Goal: Communication & Community: Share content

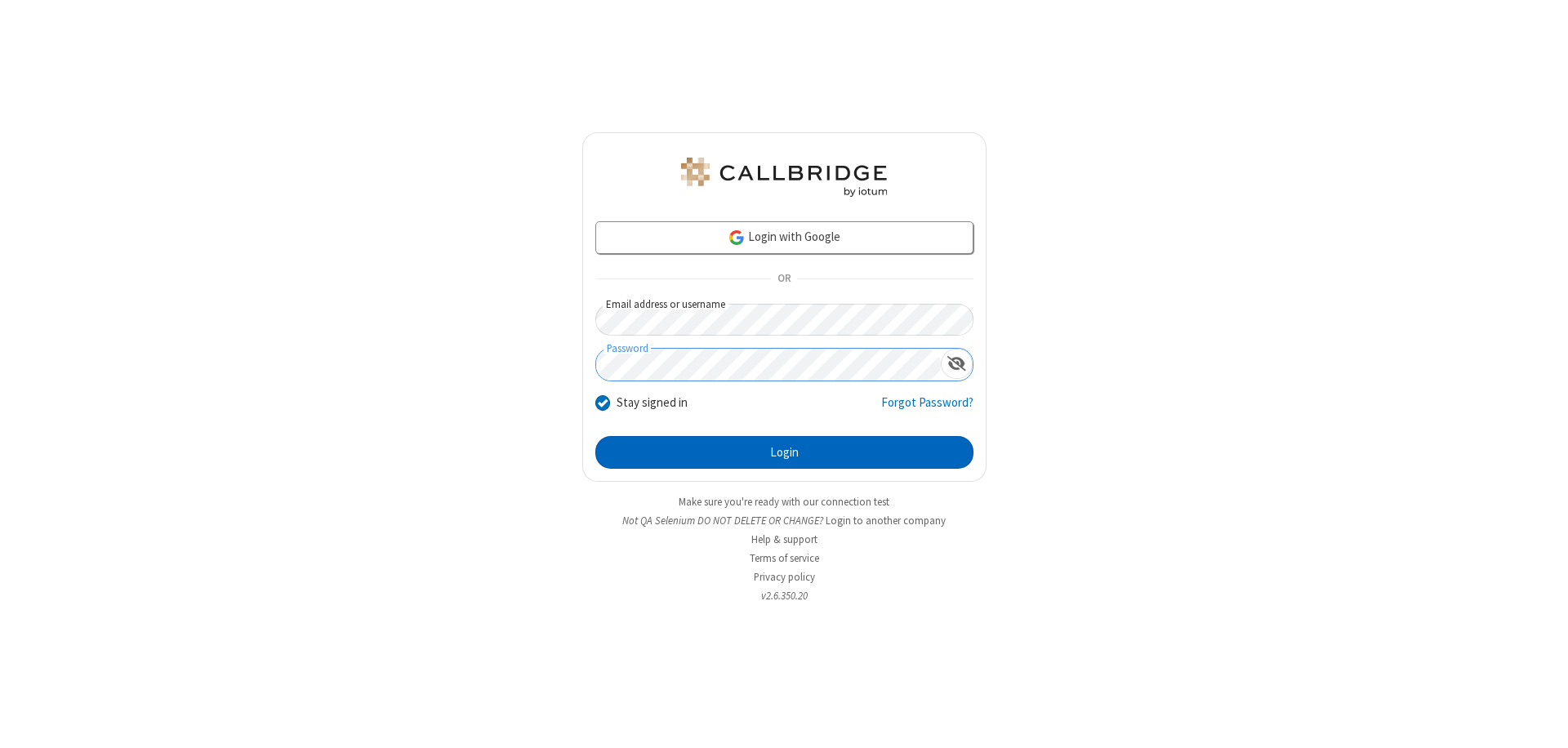
click at [784, 452] on button "Login" at bounding box center [784, 452] width 378 height 32
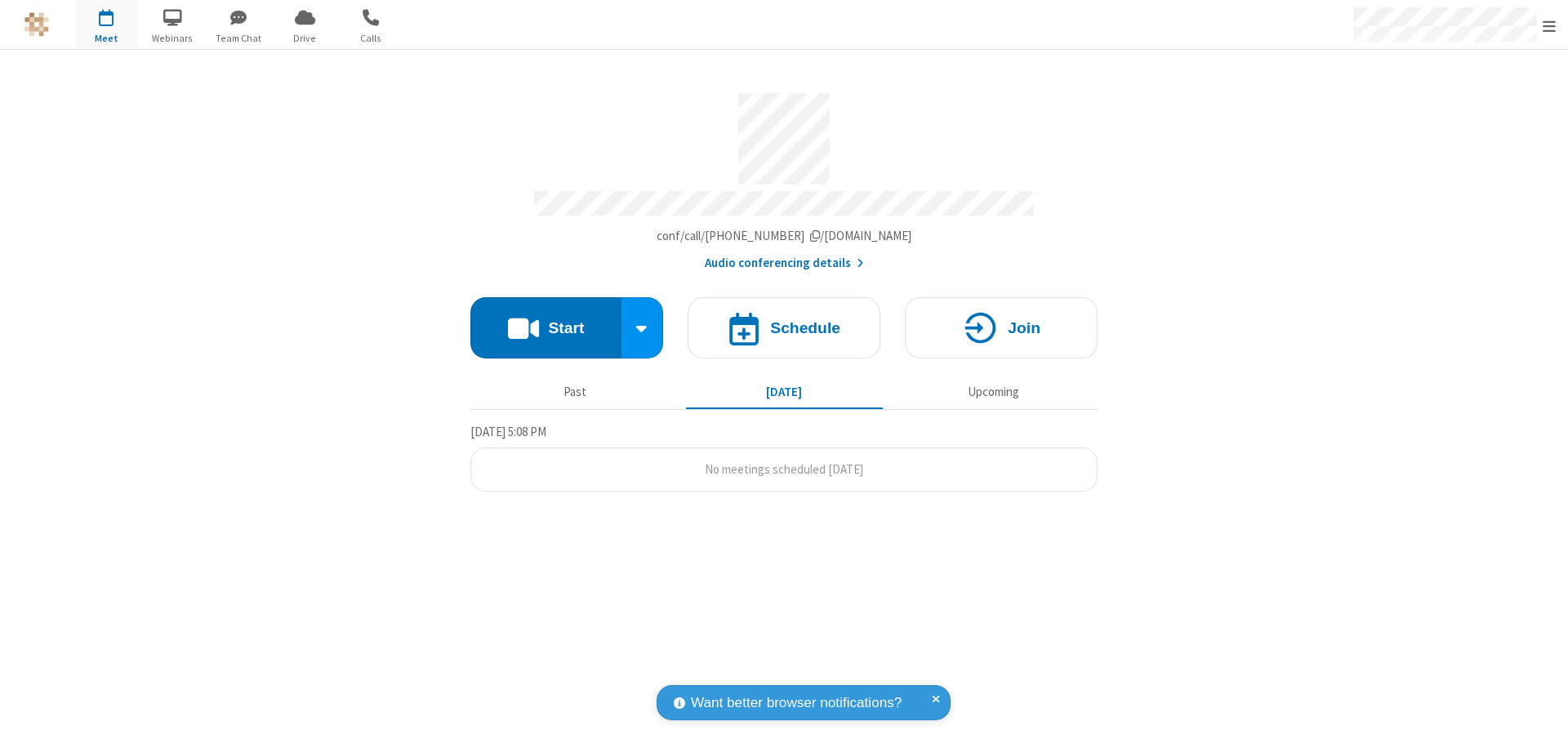
click at [546, 320] on button "Start" at bounding box center [546, 328] width 151 height 61
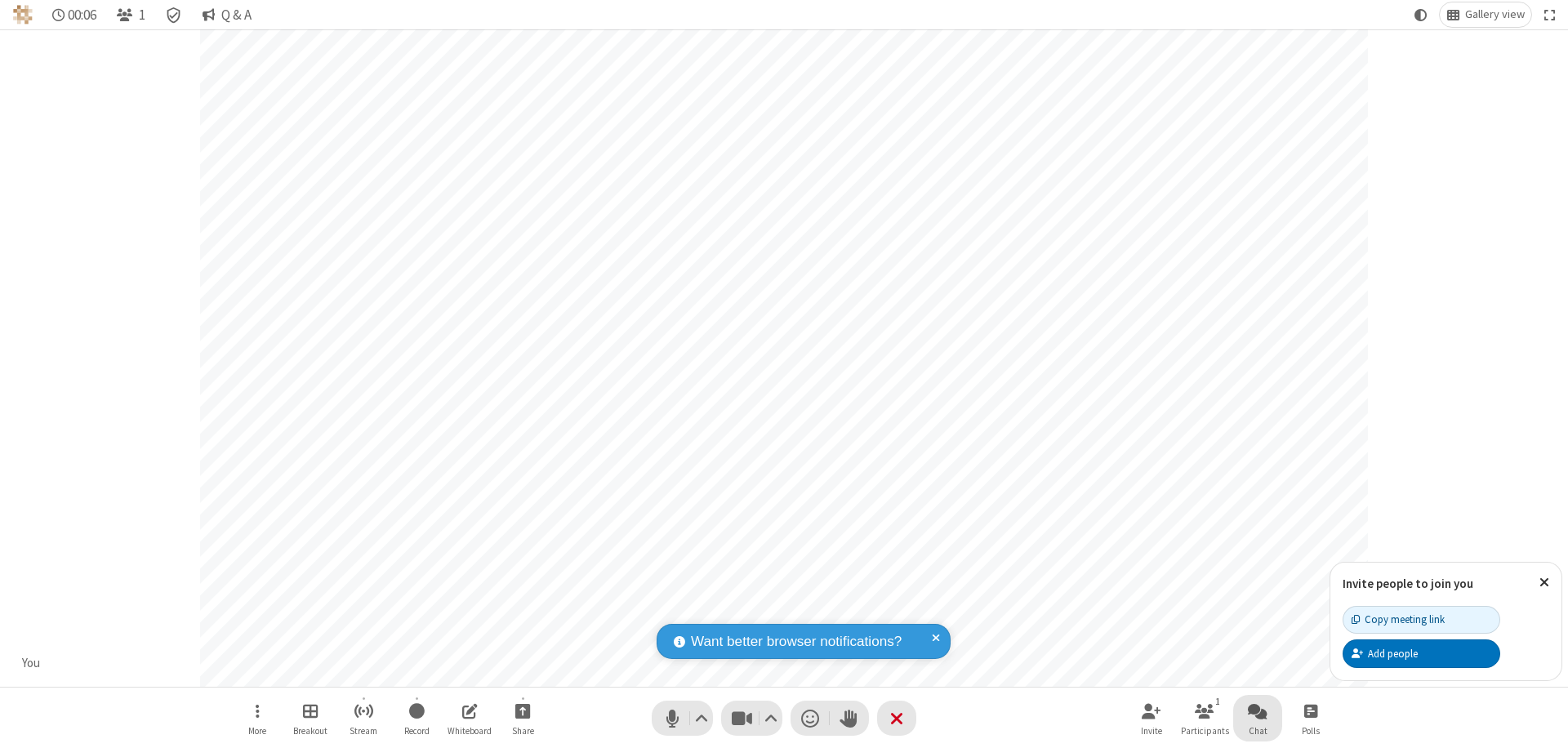
click at [1258, 711] on span "Open chat" at bounding box center [1258, 710] width 20 height 20
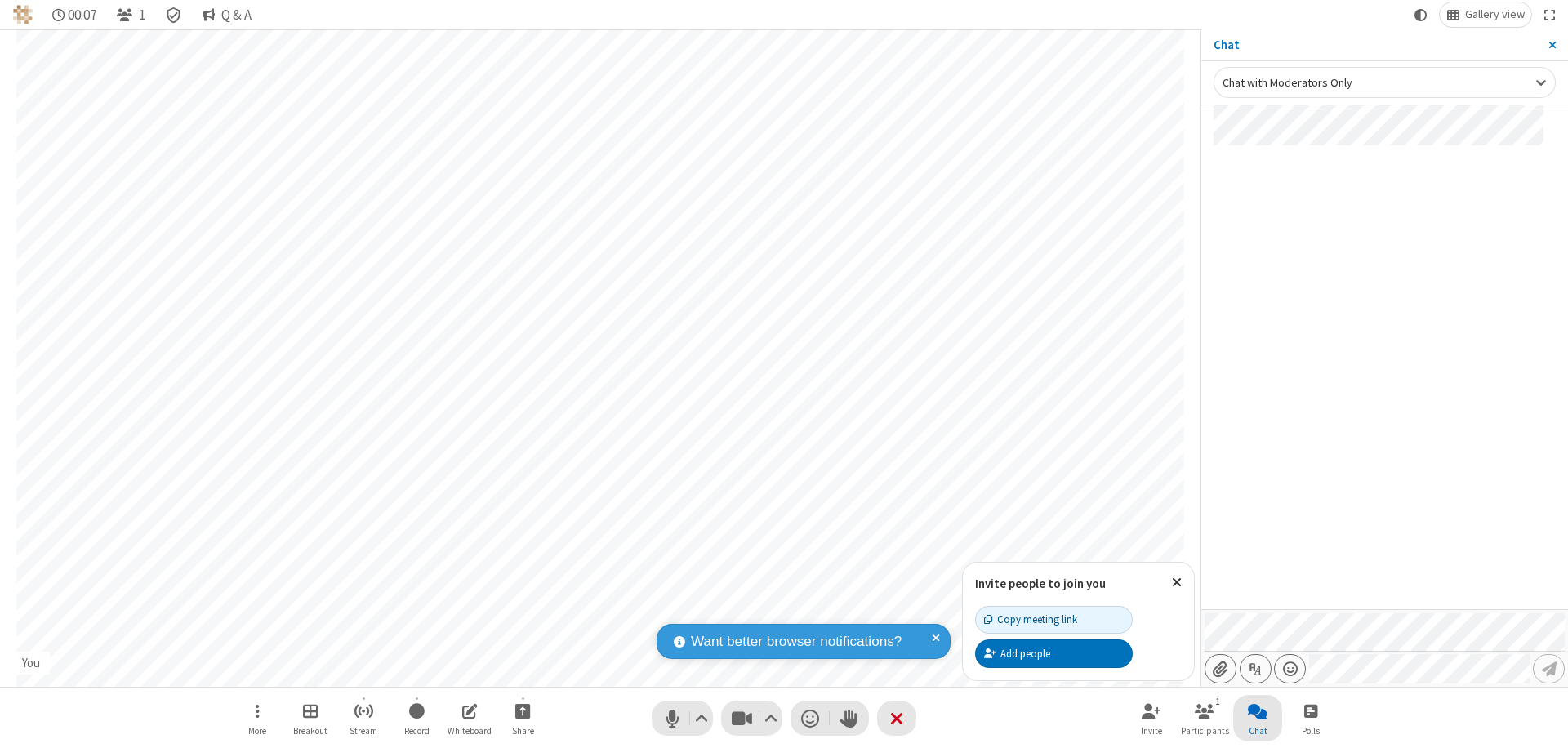
type input "C:\fakepath\doc_test.docx"
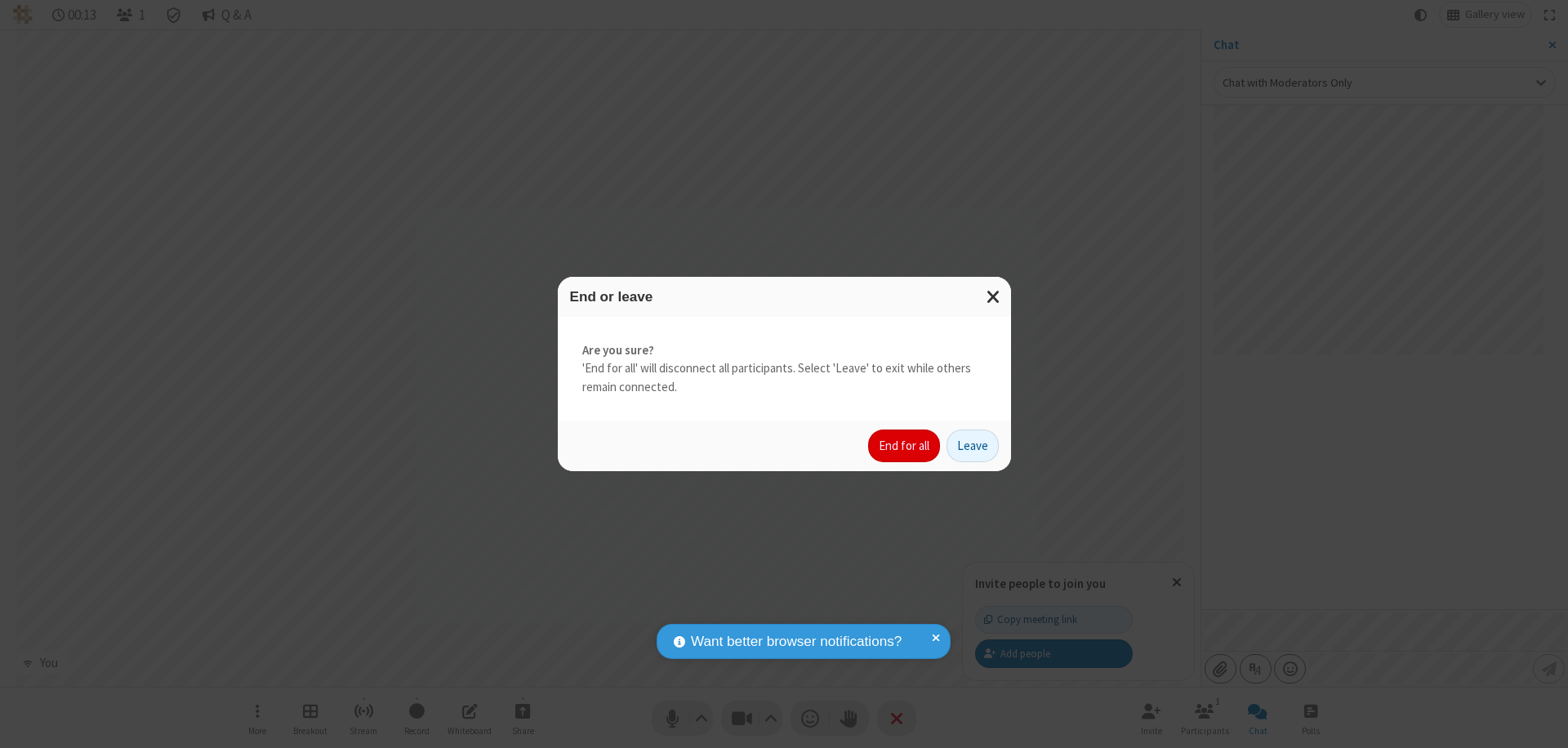
click at [905, 446] on button "End for all" at bounding box center [904, 446] width 72 height 32
